Goal: Task Accomplishment & Management: Complete application form

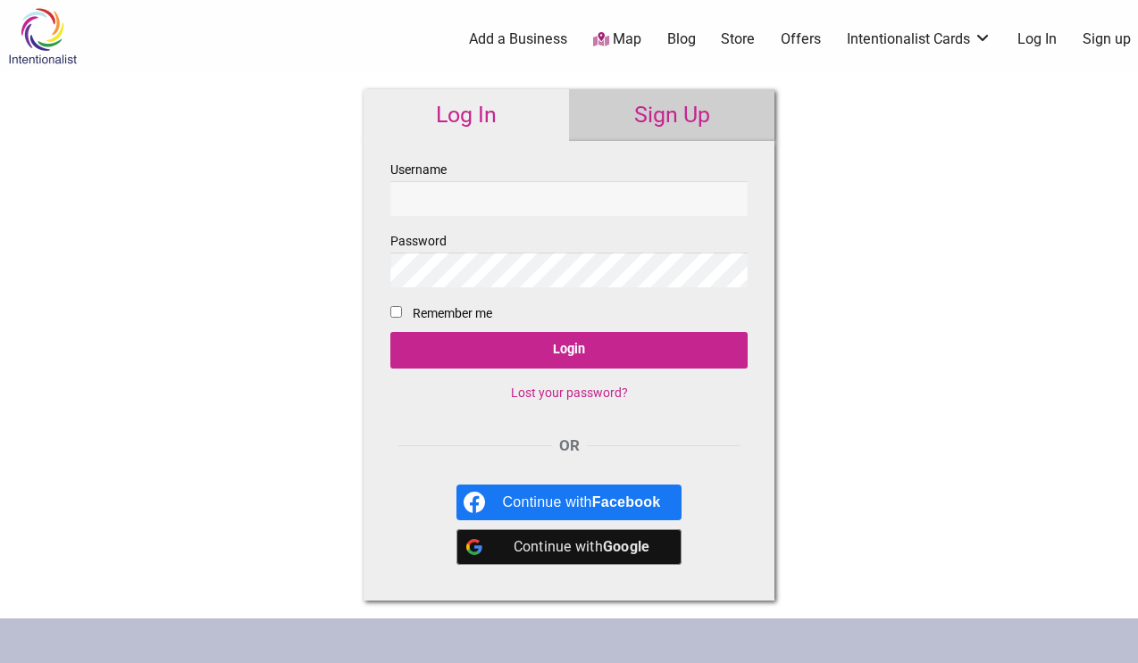
click at [870, 194] on div "Intentionalist Spend like it matters 0 Add a Business Map Blog Store Offers Int…" at bounding box center [569, 533] width 1138 height 1067
click at [653, 112] on link "Sign Up" at bounding box center [671, 115] width 205 height 52
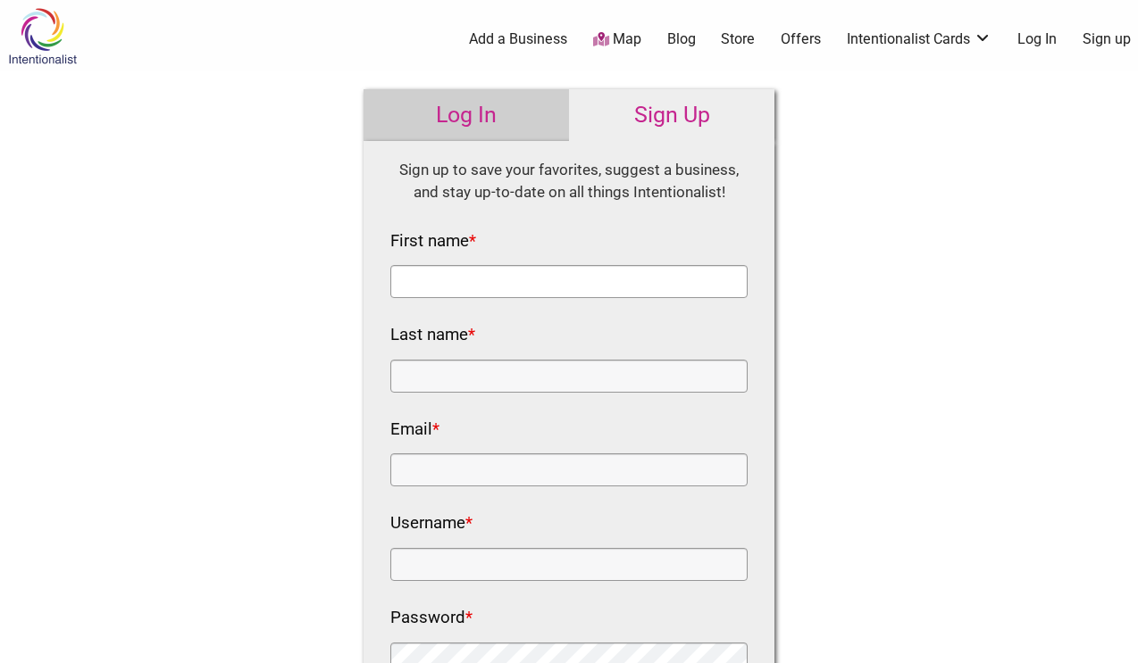
click at [561, 273] on input "First name *" at bounding box center [568, 281] width 357 height 33
type input "[PERSON_NAME]"
type input "[EMAIL_ADDRESS][DOMAIN_NAME]"
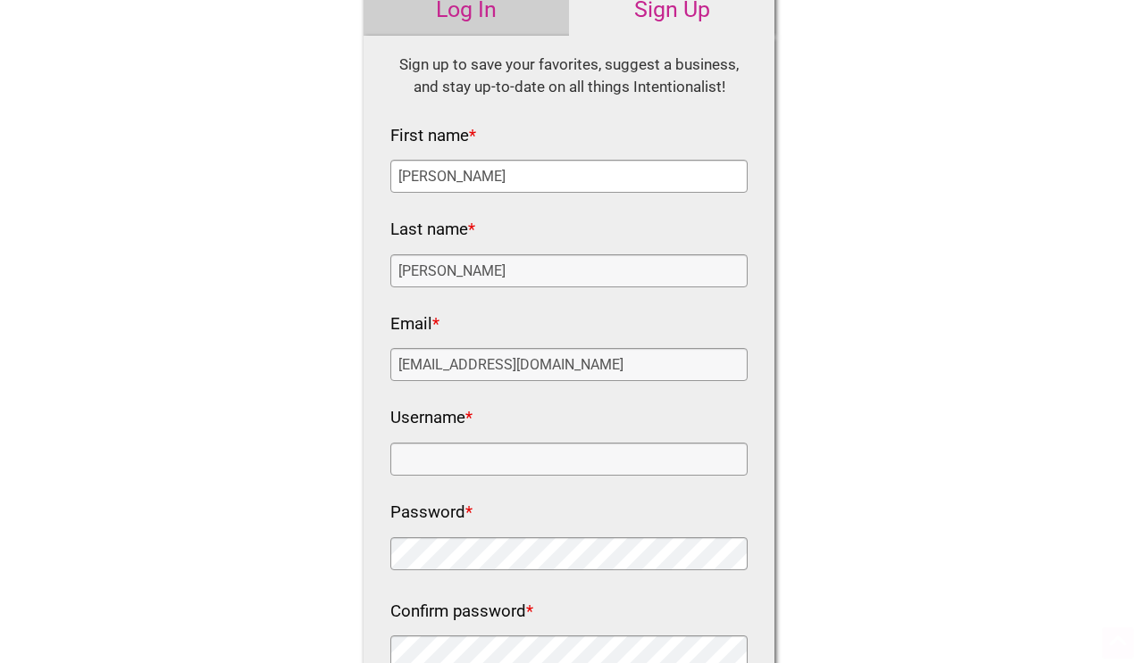
scroll to position [179, 0]
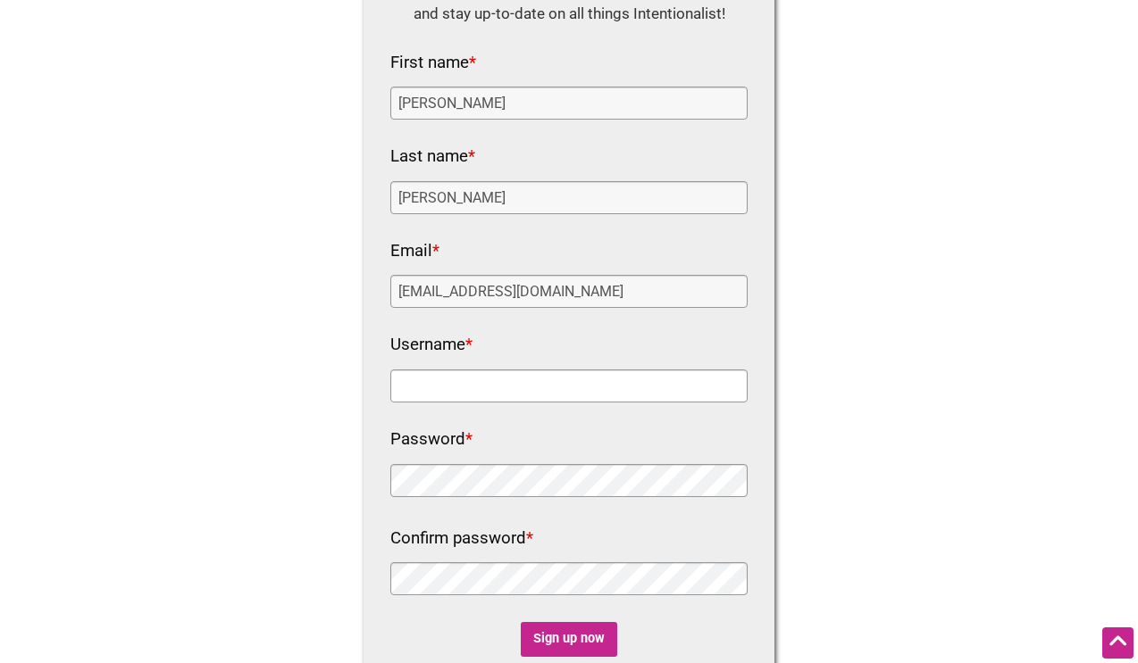
click at [585, 378] on input "Username *" at bounding box center [568, 386] width 357 height 33
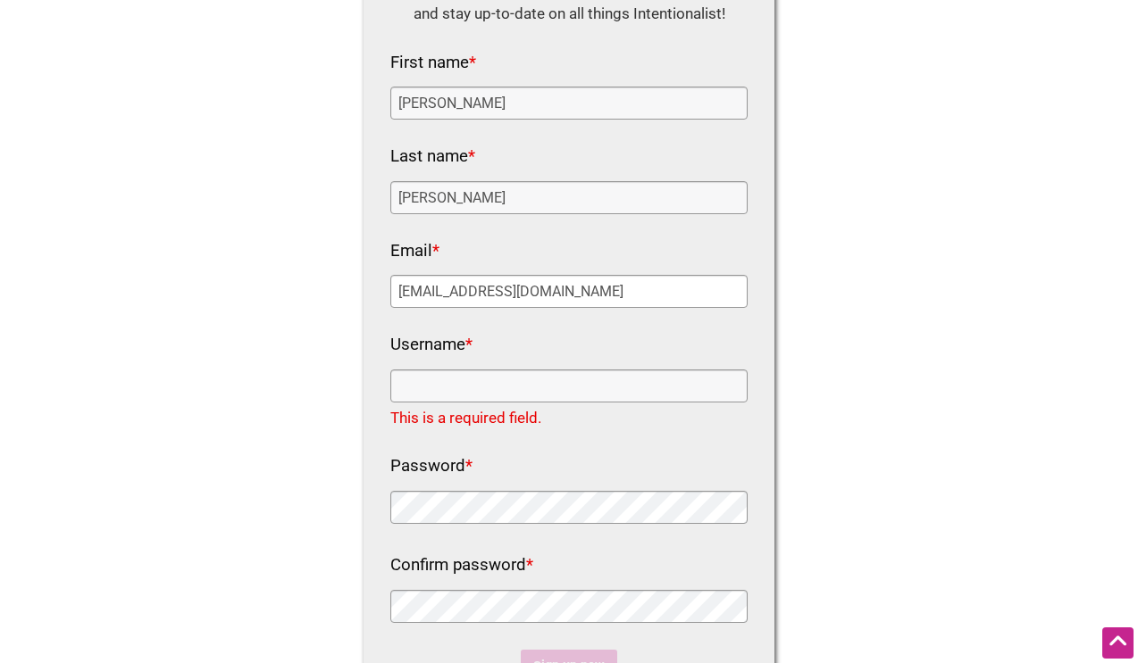
drag, startPoint x: 588, startPoint y: 292, endPoint x: 338, endPoint y: 304, distance: 251.2
click at [338, 304] on div "Intentionalist Spend like it matters 0 Add a Business Map Blog Store Offers Int…" at bounding box center [569, 521] width 1138 height 1401
click at [406, 390] on input "Username *" at bounding box center [568, 386] width 357 height 33
paste input "[EMAIL_ADDRESS][DOMAIN_NAME]"
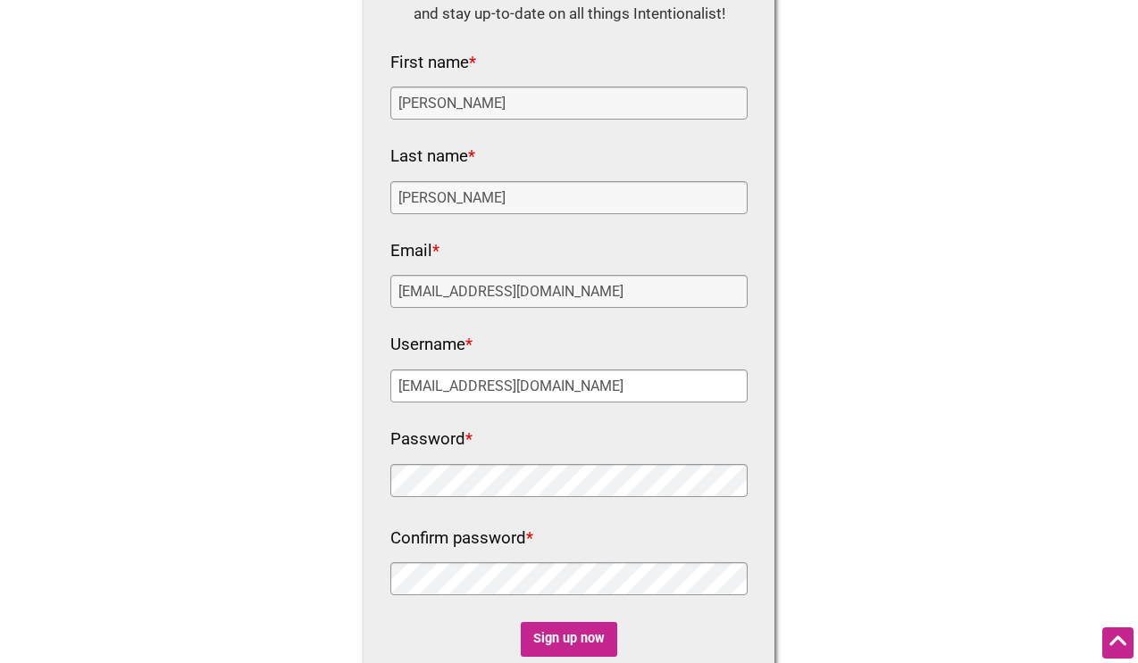
type input "[EMAIL_ADDRESS][DOMAIN_NAME]"
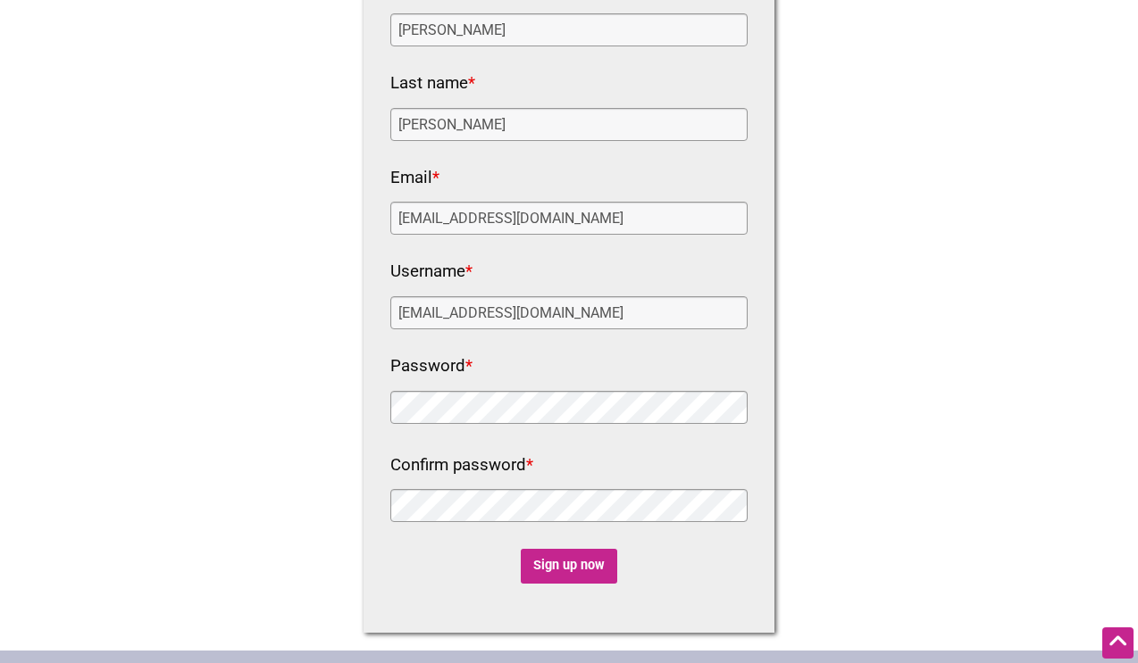
scroll to position [357, 0]
